Goal: Information Seeking & Learning: Check status

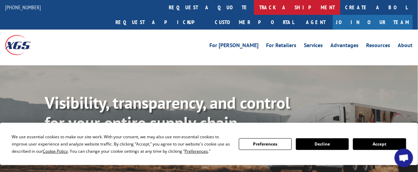
click at [254, 8] on link "track a shipment" at bounding box center [297, 7] width 86 height 15
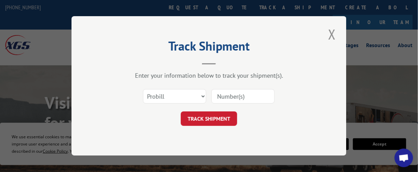
paste input "44621584-8"
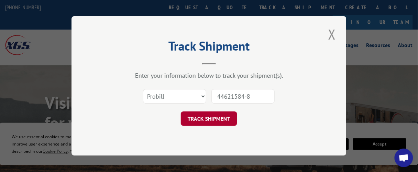
type input "44621584-8"
click at [220, 119] on button "TRACK SHIPMENT" at bounding box center [209, 119] width 56 height 14
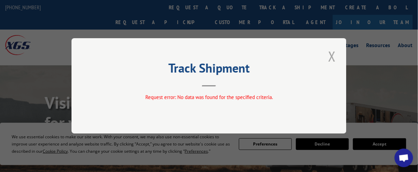
click at [331, 59] on button "Close modal" at bounding box center [333, 56] width 12 height 19
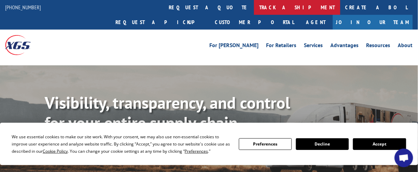
click at [254, 5] on link "track a shipment" at bounding box center [297, 7] width 86 height 15
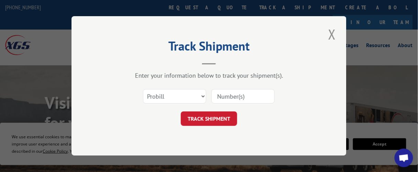
click at [225, 96] on input at bounding box center [243, 96] width 63 height 14
paste input "44621584-8"
click at [246, 96] on input "44621584-8" at bounding box center [243, 96] width 63 height 14
type input "446215848"
click at [214, 121] on button "TRACK SHIPMENT" at bounding box center [209, 119] width 56 height 14
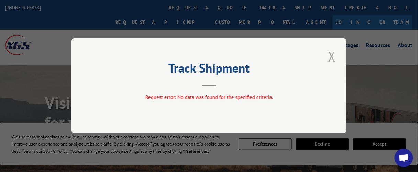
click at [335, 59] on button "Close modal" at bounding box center [333, 56] width 12 height 19
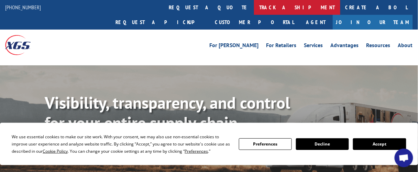
click at [254, 9] on link "track a shipment" at bounding box center [297, 7] width 86 height 15
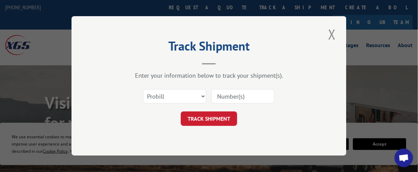
paste input "17458356"
type input "17458356"
click at [219, 119] on button "TRACK SHIPMENT" at bounding box center [209, 119] width 56 height 14
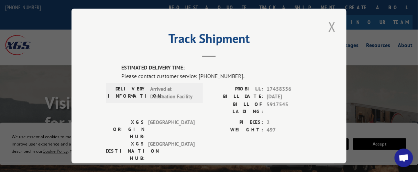
click at [329, 24] on button "Close modal" at bounding box center [333, 26] width 12 height 19
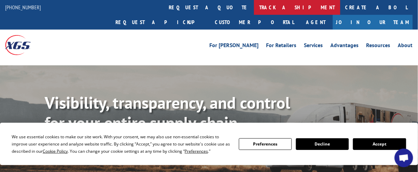
click at [254, 7] on link "track a shipment" at bounding box center [297, 7] width 86 height 15
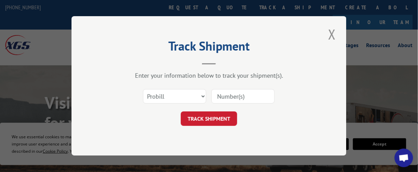
click at [221, 98] on input at bounding box center [243, 96] width 63 height 14
paste input "17458641"
type input "17458641"
click at [230, 117] on button "TRACK SHIPMENT" at bounding box center [209, 119] width 56 height 14
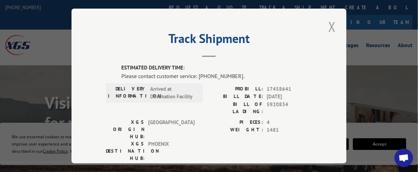
click at [330, 25] on button "Close modal" at bounding box center [333, 26] width 12 height 19
